Goal: Information Seeking & Learning: Learn about a topic

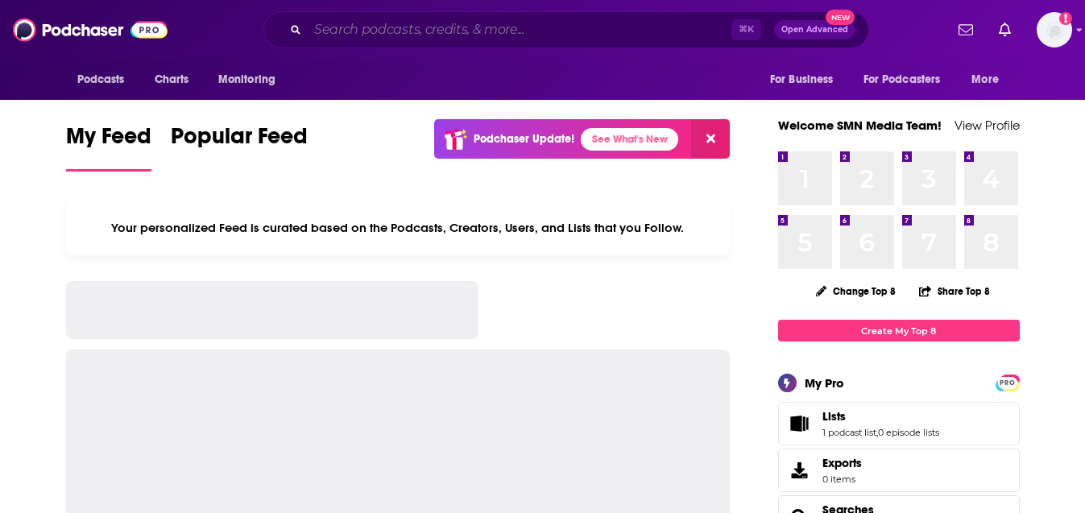
click at [454, 32] on input "Search podcasts, credits, & more..." at bounding box center [520, 30] width 424 height 26
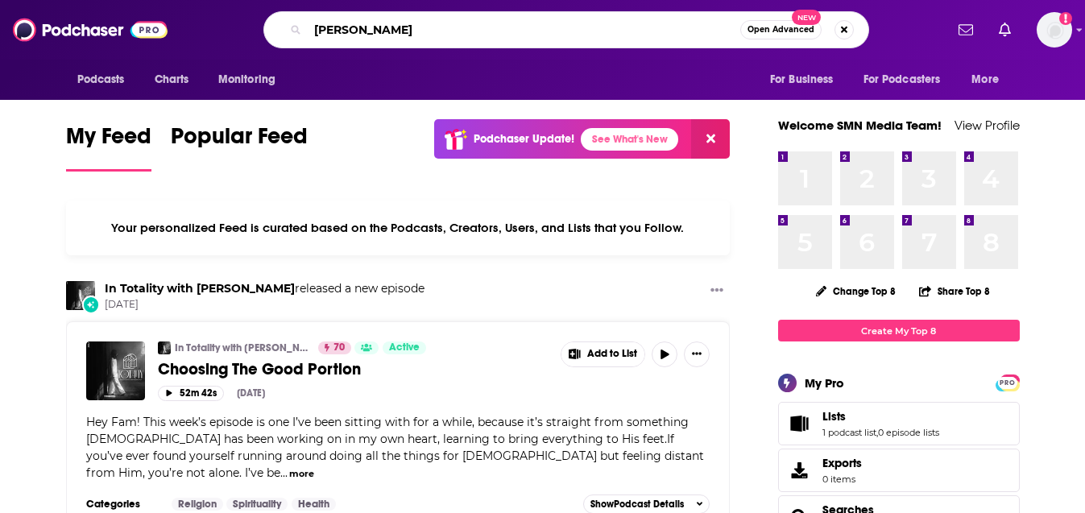
type input "[PERSON_NAME]"
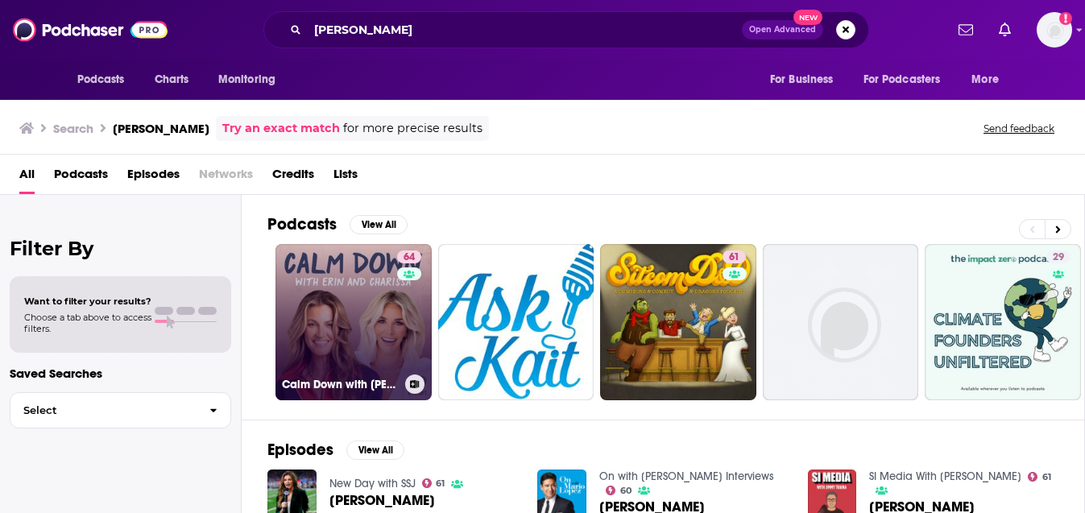
click at [340, 270] on link "64 Calm Down with [PERSON_NAME] and [PERSON_NAME]" at bounding box center [353, 322] width 156 height 156
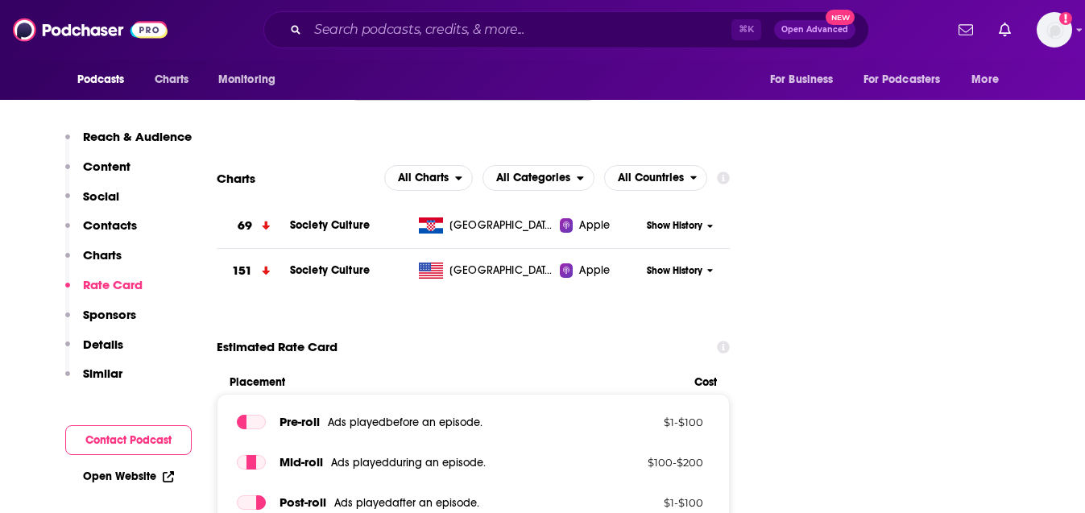
scroll to position [1891, 0]
